Goal: Task Accomplishment & Management: Manage account settings

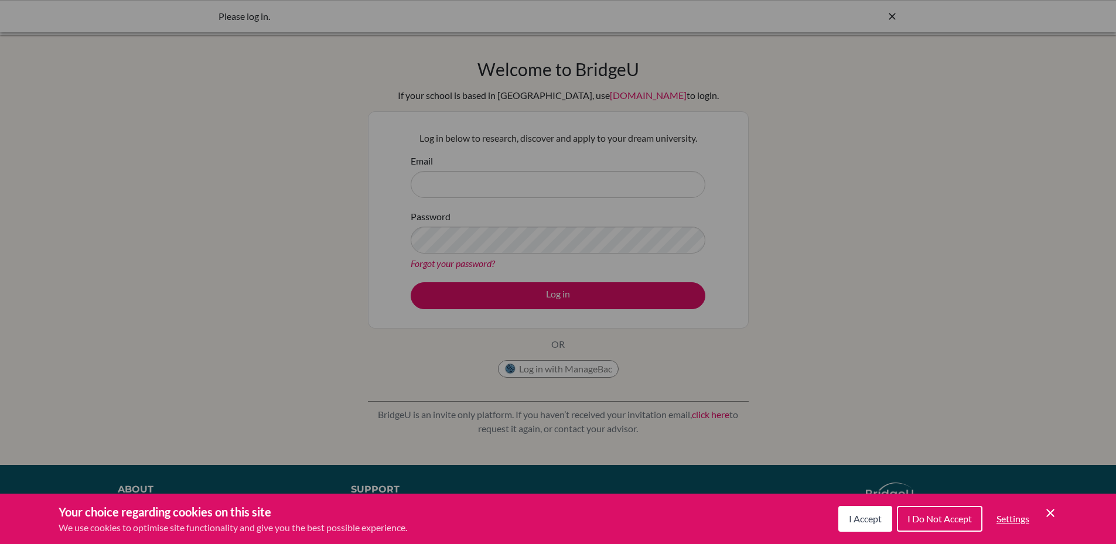
click at [872, 512] on button "I Accept" at bounding box center [865, 519] width 54 height 26
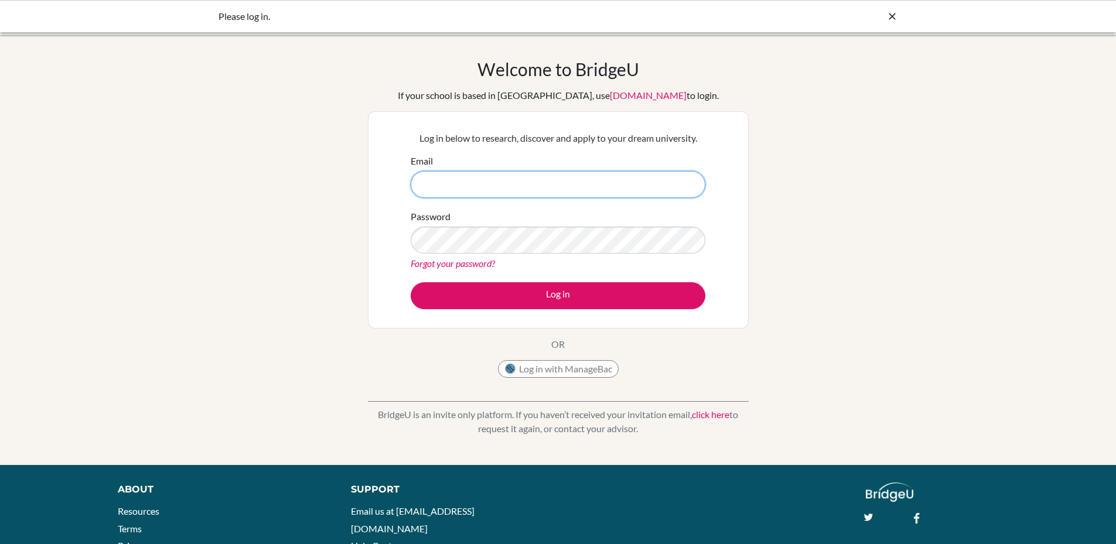
click at [605, 183] on input "Email" at bounding box center [558, 184] width 295 height 27
type input "[EMAIL_ADDRESS][DOMAIN_NAME]"
click at [892, 16] on icon at bounding box center [893, 17] width 12 height 12
click at [481, 263] on link "Forgot your password?" at bounding box center [453, 263] width 84 height 11
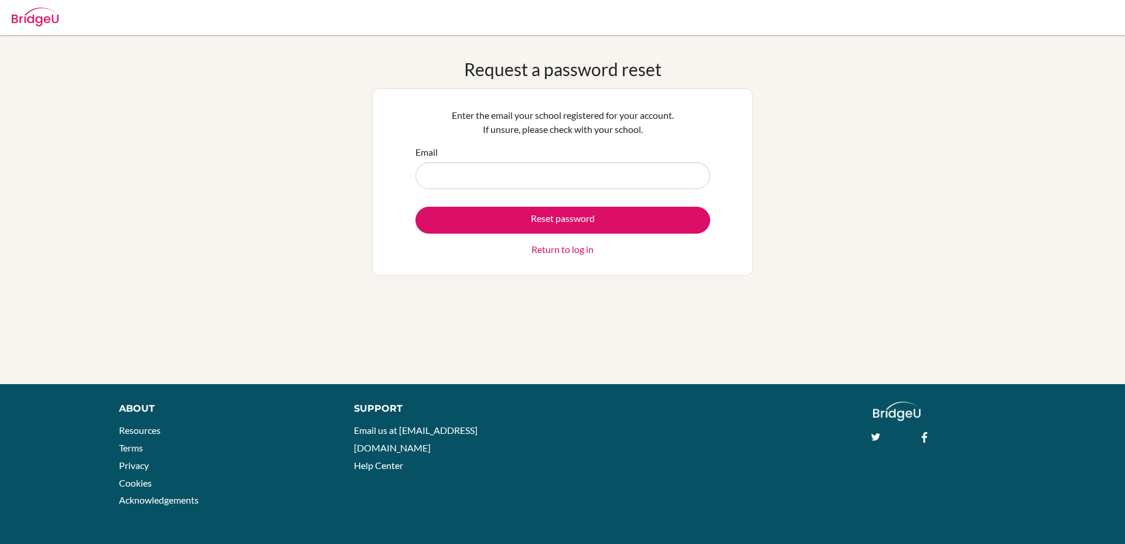
click at [522, 180] on input "Email" at bounding box center [562, 175] width 295 height 27
type input "[EMAIL_ADDRESS][DOMAIN_NAME]"
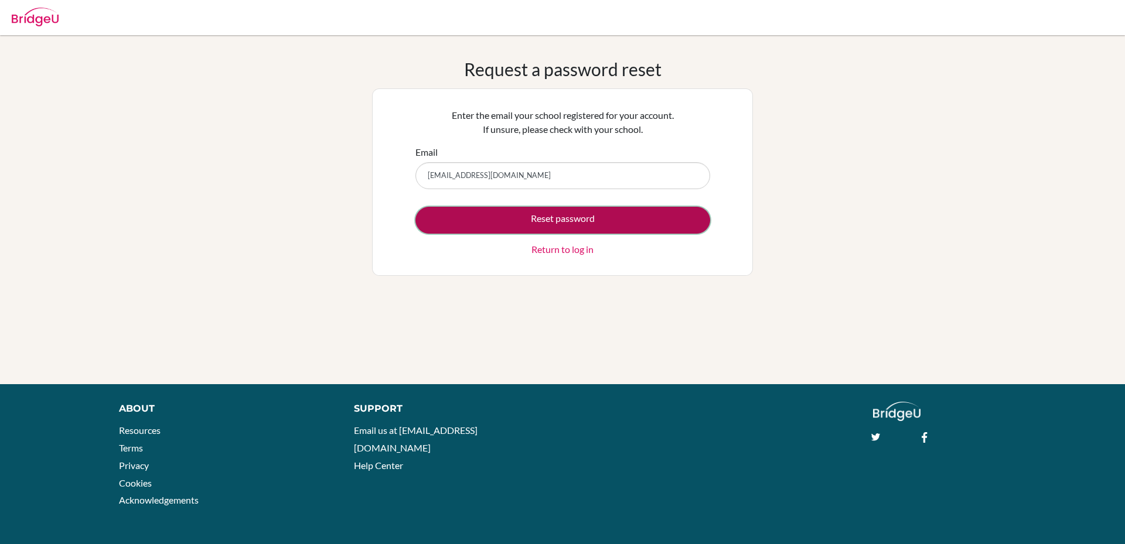
click at [533, 218] on button "Reset password" at bounding box center [562, 220] width 295 height 27
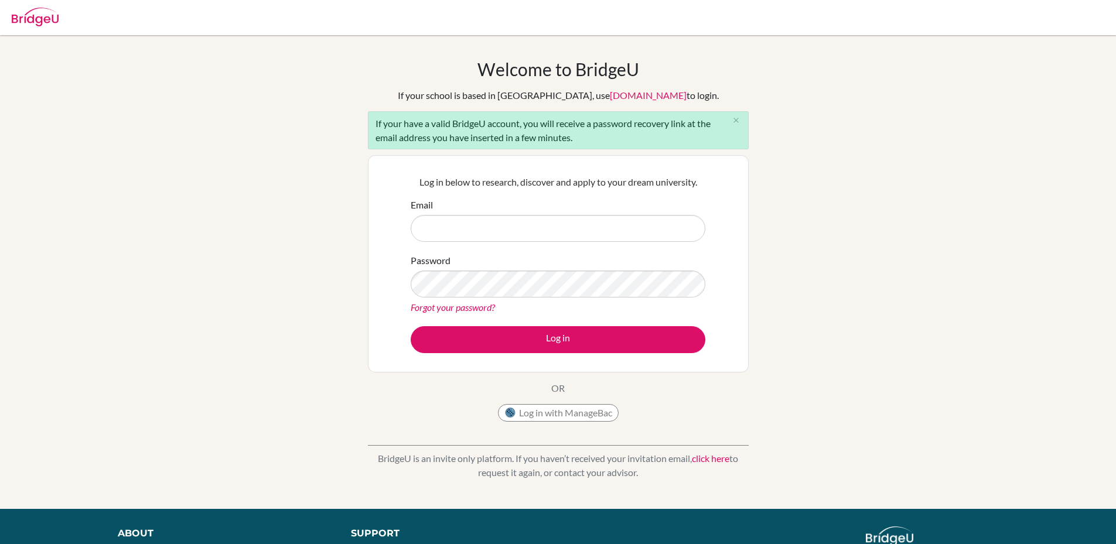
click at [550, 226] on input "Email" at bounding box center [558, 228] width 295 height 27
type input "[EMAIL_ADDRESS][DOMAIN_NAME]"
click at [309, 268] on div "Welcome to [GEOGRAPHIC_DATA] If your school is based in [GEOGRAPHIC_DATA], use …" at bounding box center [558, 272] width 1116 height 427
